Goal: Navigation & Orientation: Go to known website

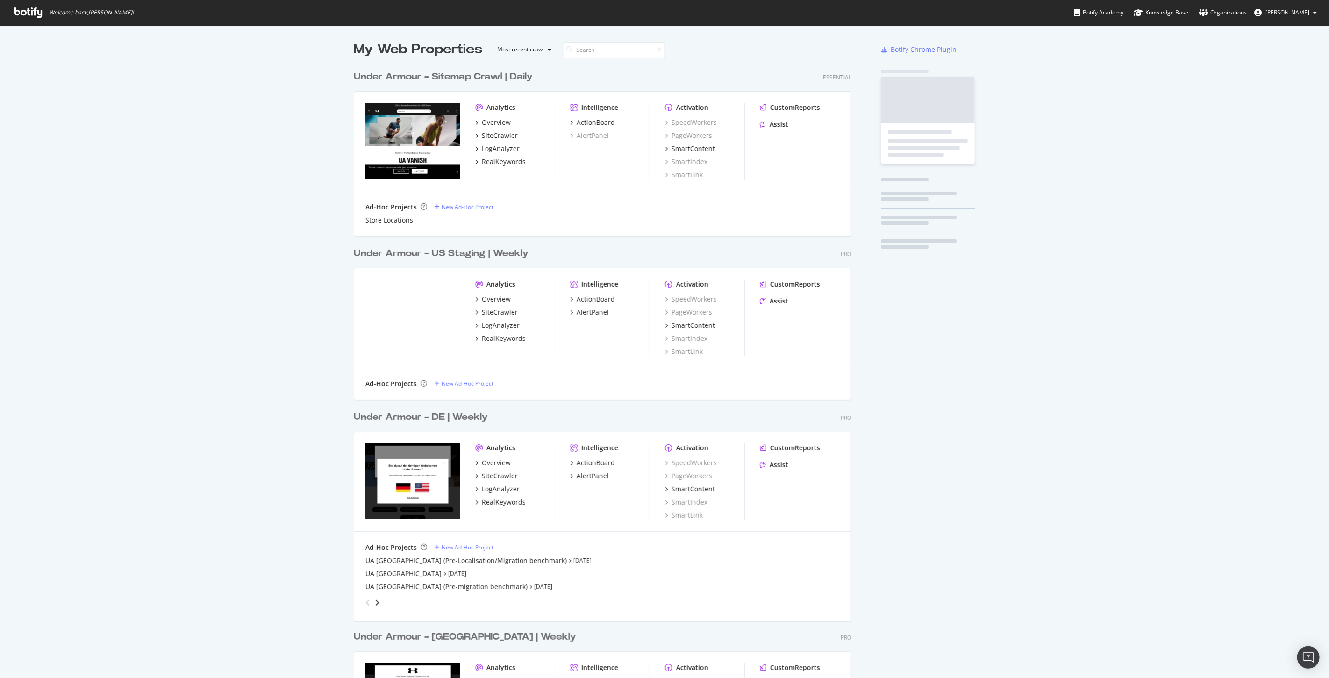
scroll to position [1797, 497]
